Goal: Task Accomplishment & Management: Complete application form

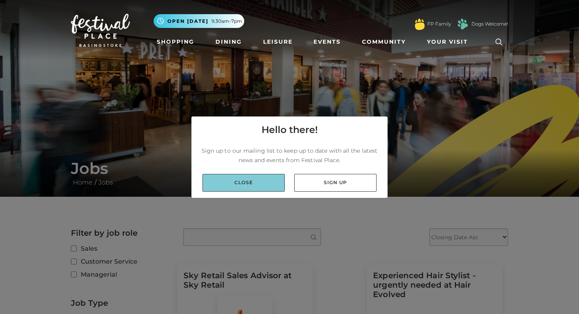
click at [260, 184] on link "Close" at bounding box center [244, 183] width 82 height 18
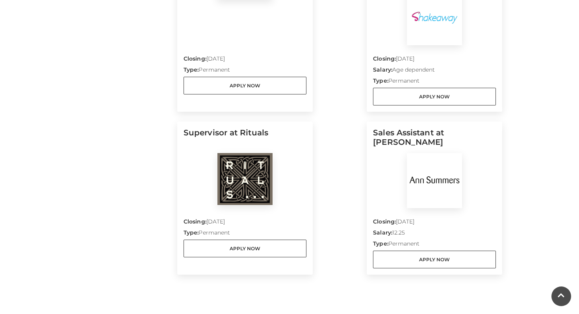
scroll to position [635, 0]
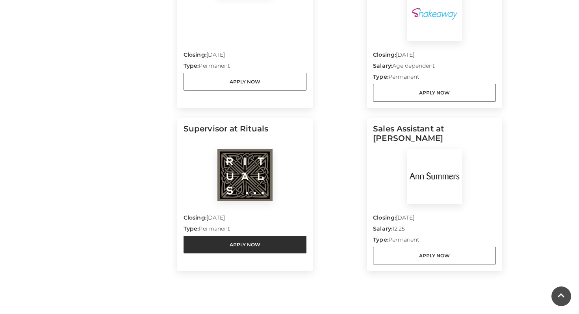
click at [247, 246] on link "Apply Now" at bounding box center [245, 245] width 123 height 18
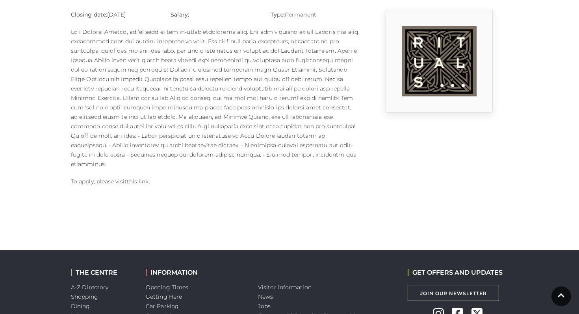
scroll to position [221, 0]
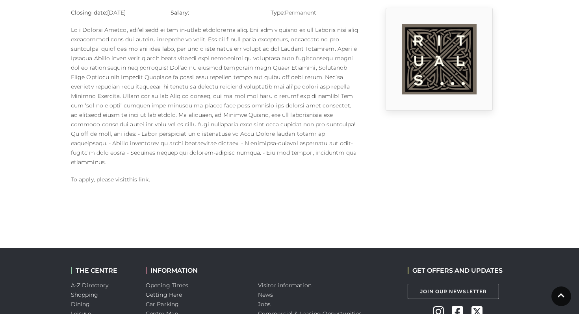
click at [140, 176] on link "this link" at bounding box center [138, 179] width 22 height 7
